Goal: Find specific page/section: Find specific page/section

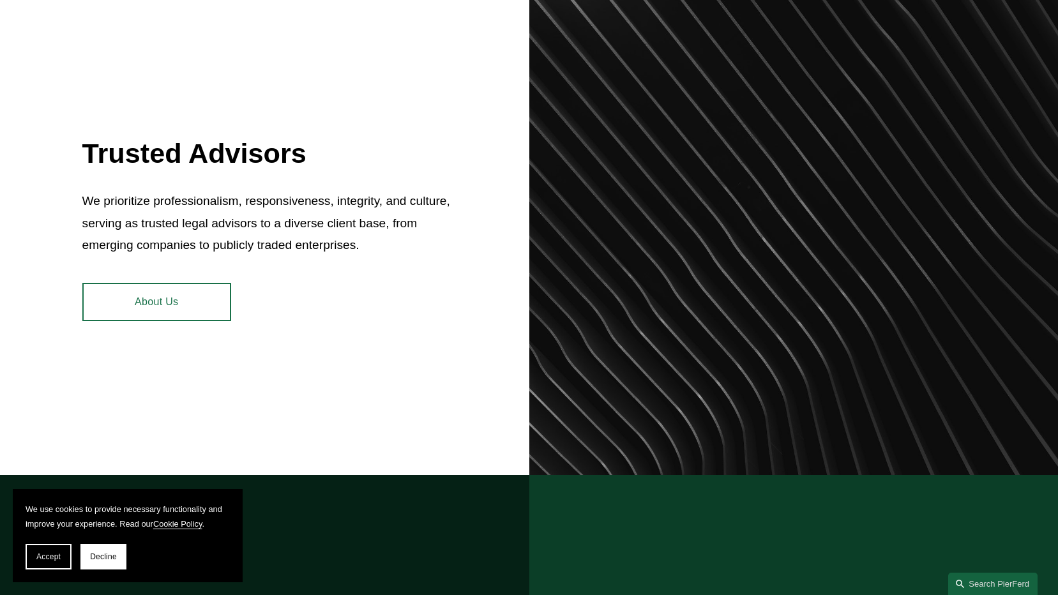
scroll to position [581, 0]
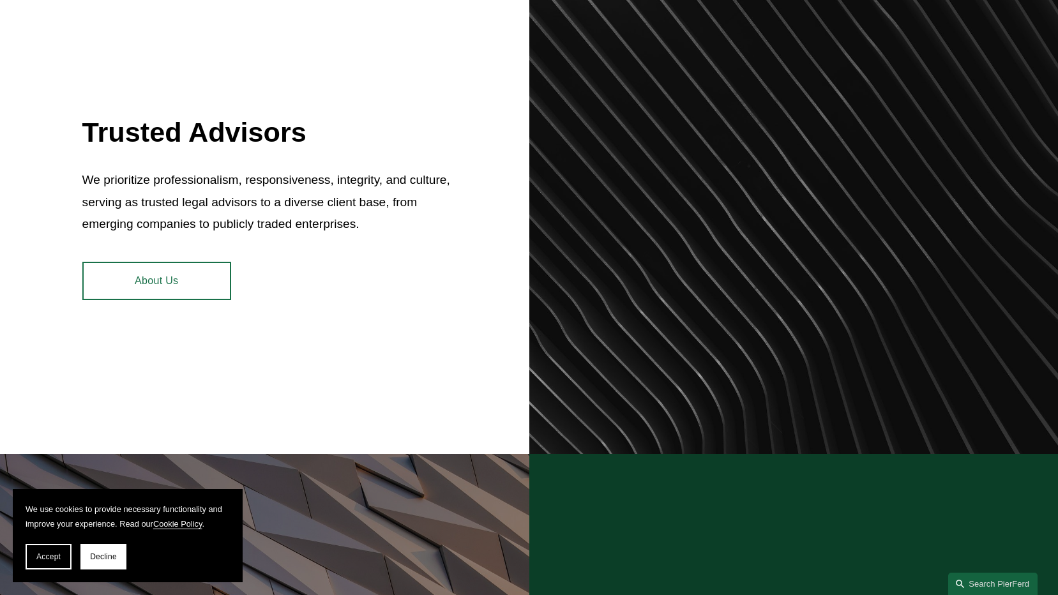
click at [168, 273] on link "About Us" at bounding box center [156, 281] width 149 height 38
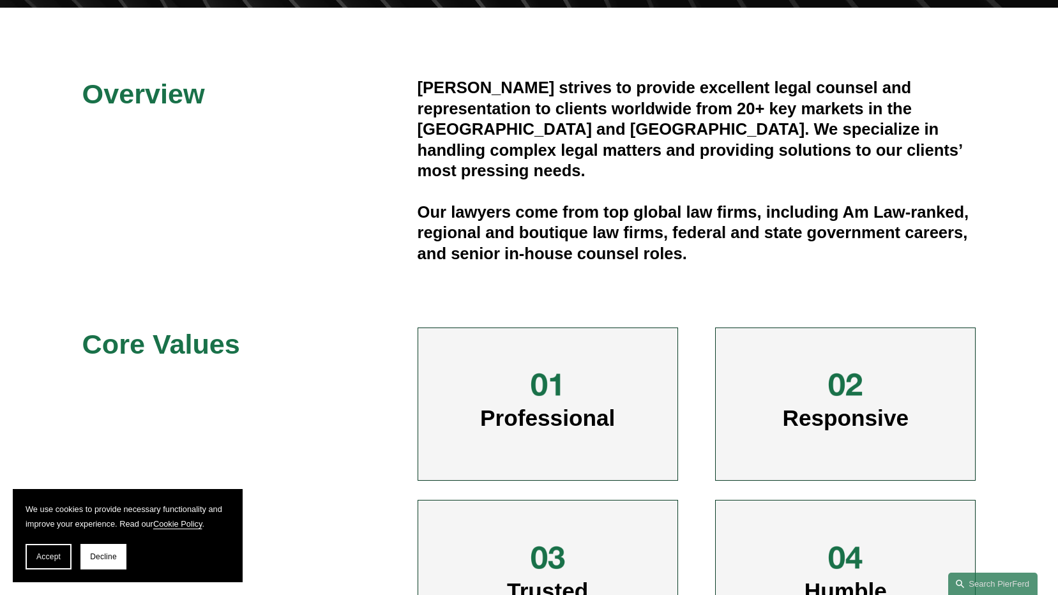
scroll to position [383, 0]
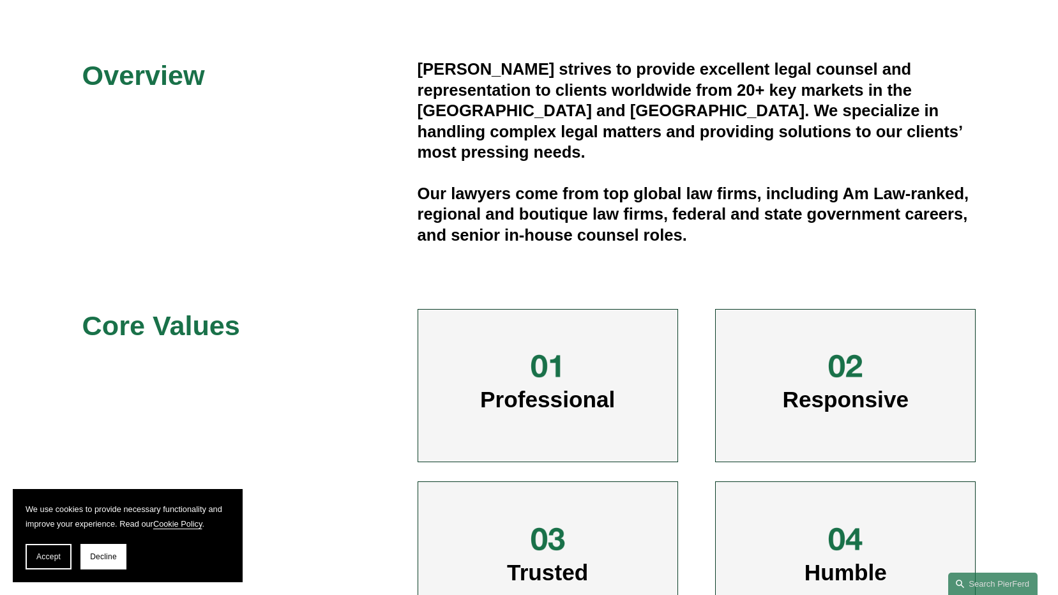
click at [1056, 139] on div "Overview Pierson Ferdinand strives to provide excellent legal counsel and repre…" at bounding box center [529, 357] width 1058 height 596
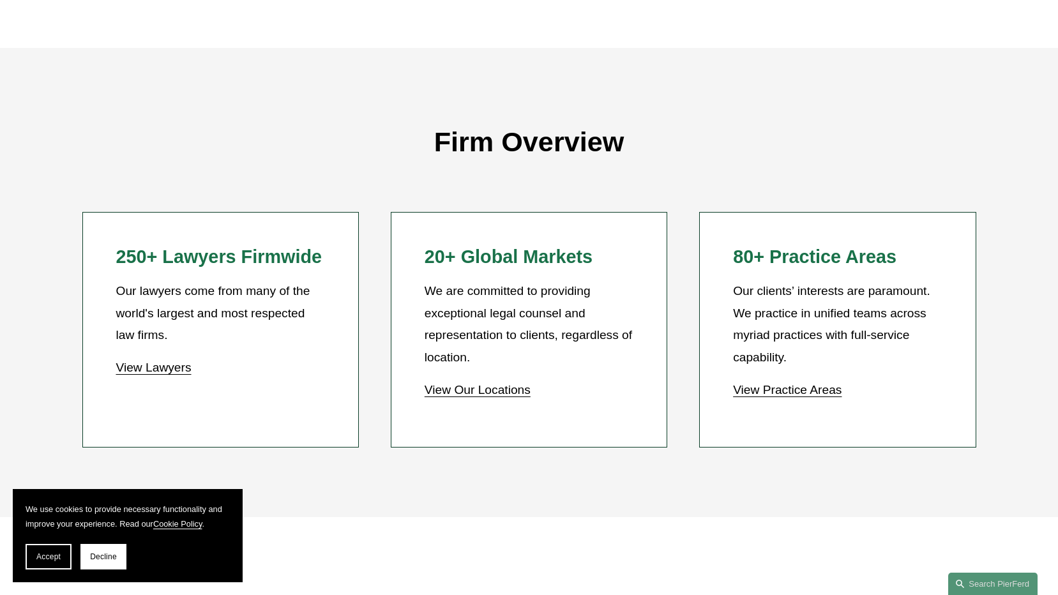
scroll to position [1070, 0]
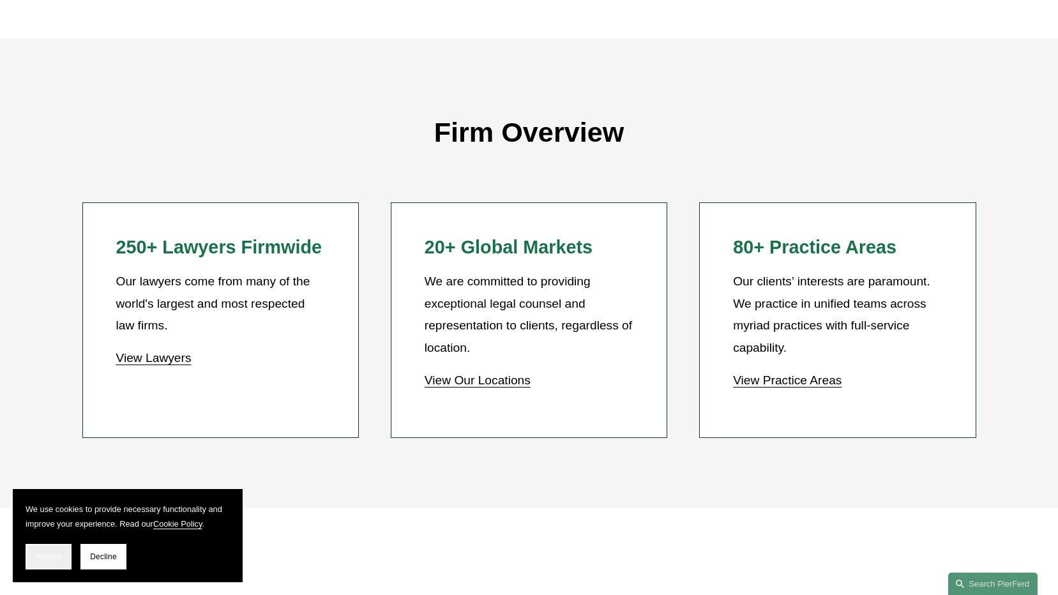
click at [46, 558] on span "Accept" at bounding box center [48, 556] width 24 height 9
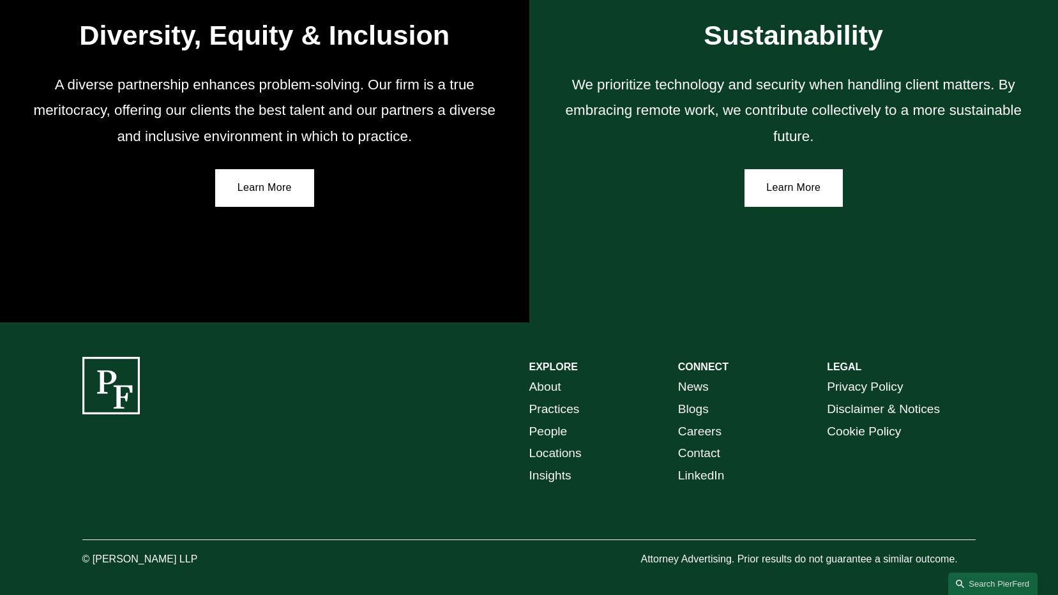
scroll to position [2259, 0]
